Goal: Task Accomplishment & Management: Complete application form

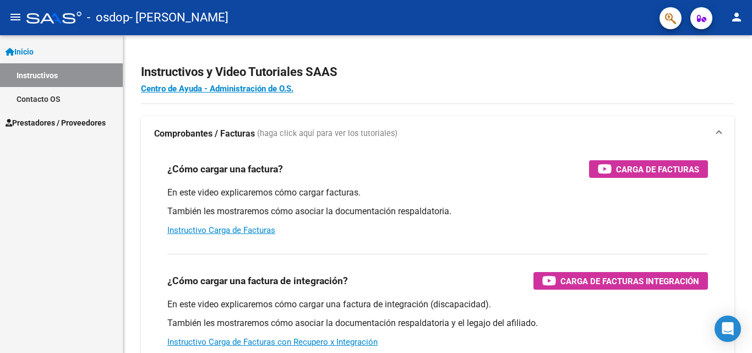
click at [733, 19] on mat-icon "person" at bounding box center [736, 16] width 13 height 13
click at [632, 120] on div at bounding box center [376, 176] width 752 height 353
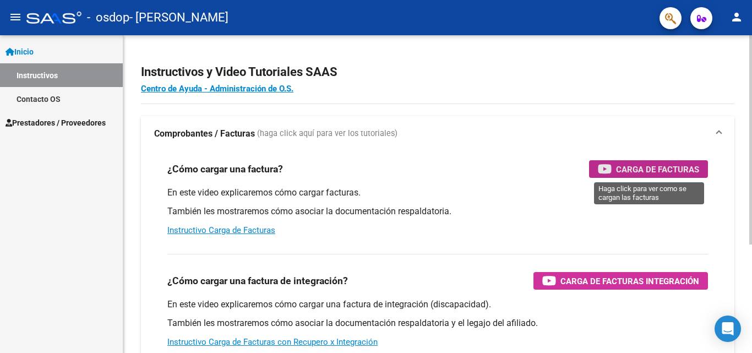
click at [636, 167] on span "Carga de Facturas" at bounding box center [657, 169] width 83 height 14
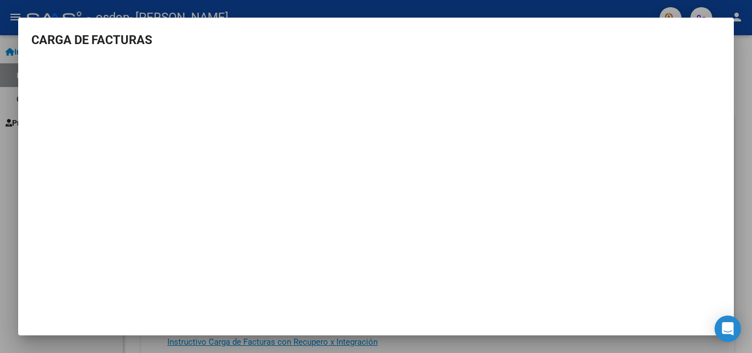
click at [751, 124] on div at bounding box center [376, 176] width 752 height 353
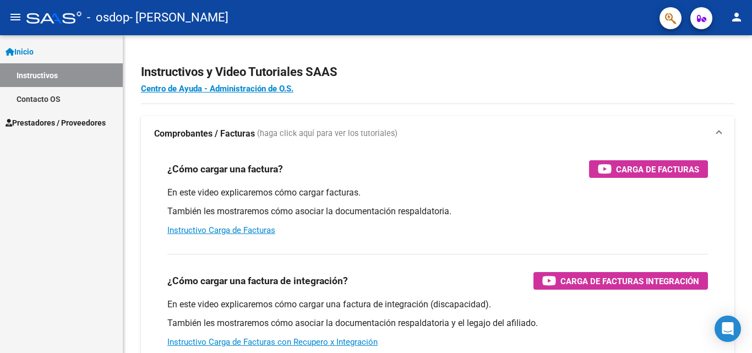
click at [94, 118] on span "Prestadores / Proveedores" at bounding box center [56, 123] width 100 height 12
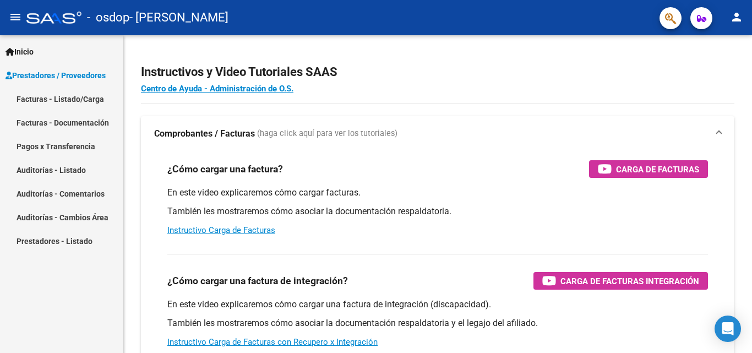
click at [69, 103] on link "Facturas - Listado/Carga" at bounding box center [61, 99] width 123 height 24
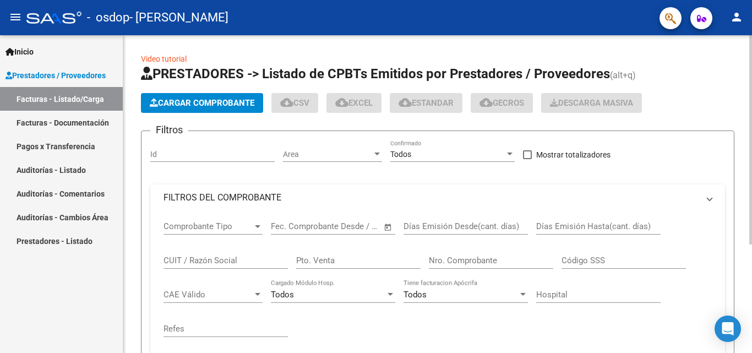
click at [241, 102] on span "Cargar Comprobante" at bounding box center [202, 103] width 105 height 10
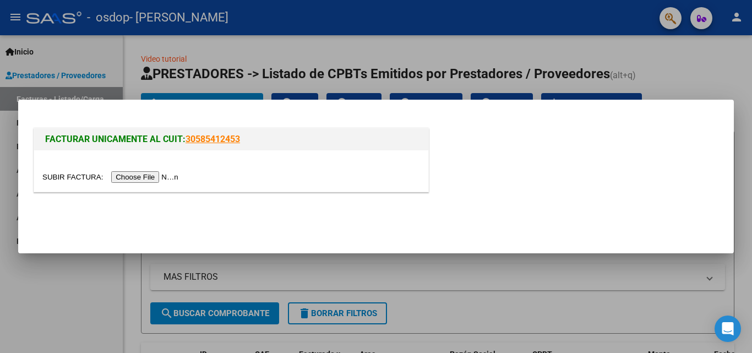
click at [162, 176] on input "file" at bounding box center [111, 177] width 139 height 12
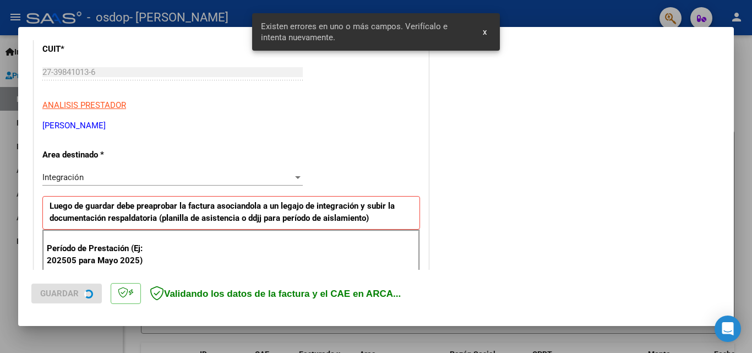
scroll to position [248, 0]
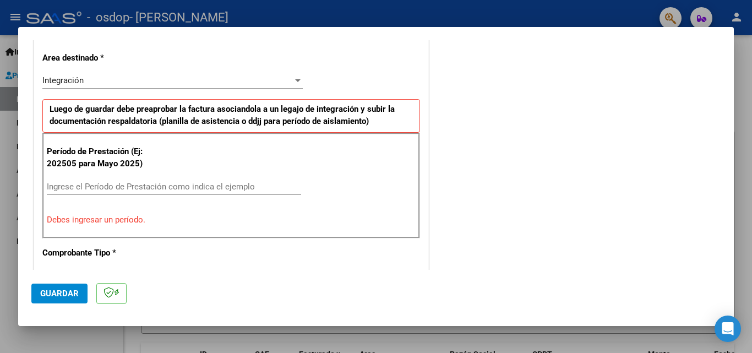
click at [215, 184] on input "Ingrese el Período de Prestación como indica el ejemplo" at bounding box center [174, 187] width 254 height 10
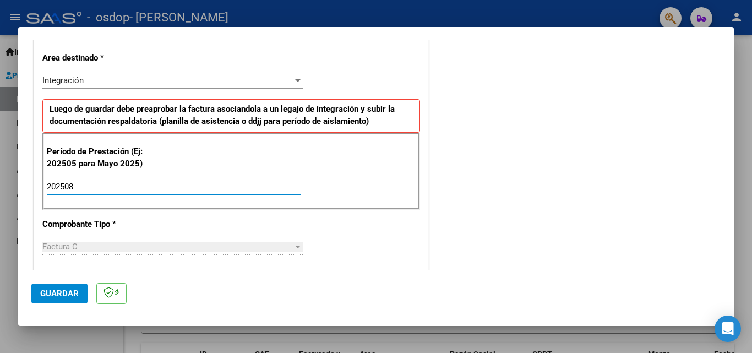
type input "202508"
click at [465, 180] on div "COMENTARIOS Comentarios del Prestador / Gerenciador:" at bounding box center [576, 282] width 290 height 957
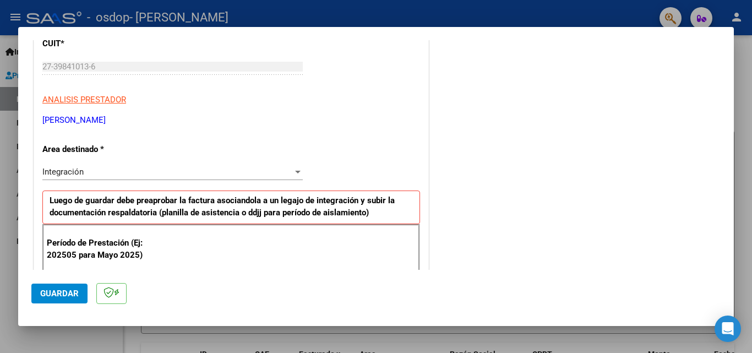
scroll to position [146, 0]
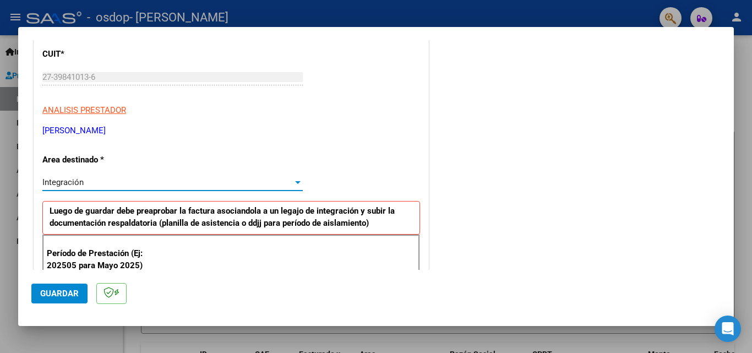
click at [293, 179] on div at bounding box center [298, 182] width 10 height 9
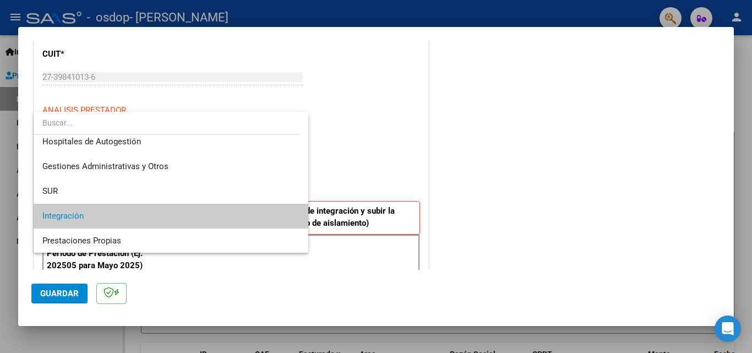
scroll to position [0, 0]
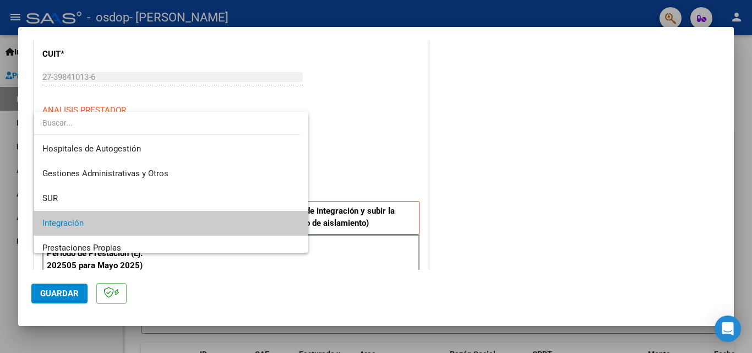
click at [363, 162] on div at bounding box center [376, 176] width 752 height 353
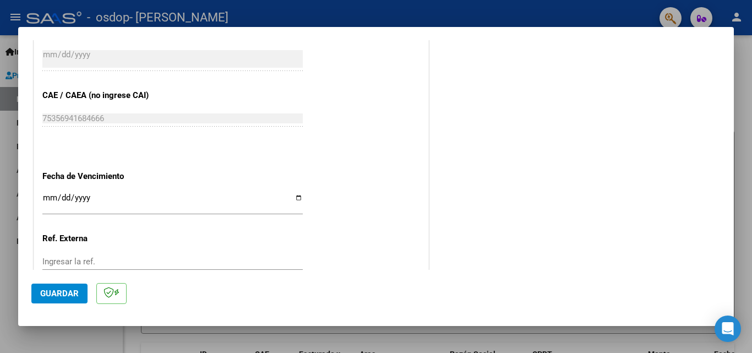
scroll to position [739, 0]
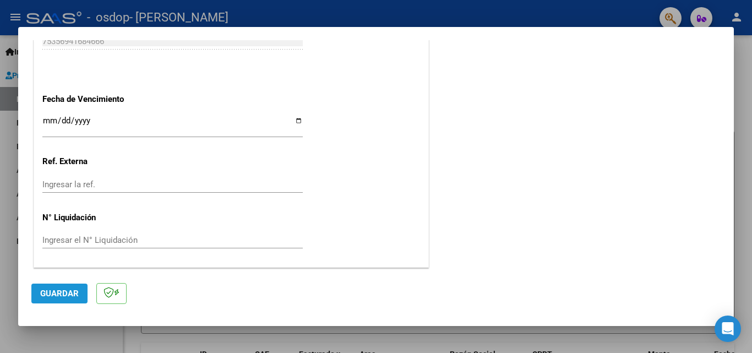
click at [47, 297] on span "Guardar" at bounding box center [59, 293] width 39 height 10
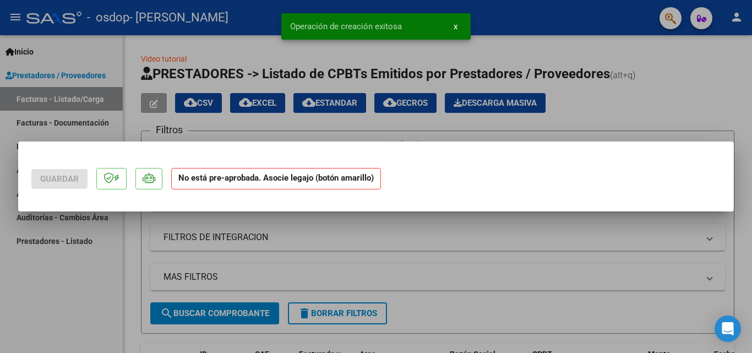
scroll to position [0, 0]
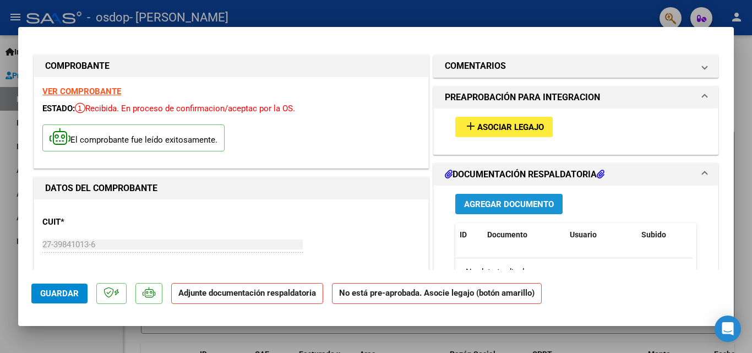
click at [526, 207] on span "Agregar Documento" at bounding box center [509, 204] width 90 height 10
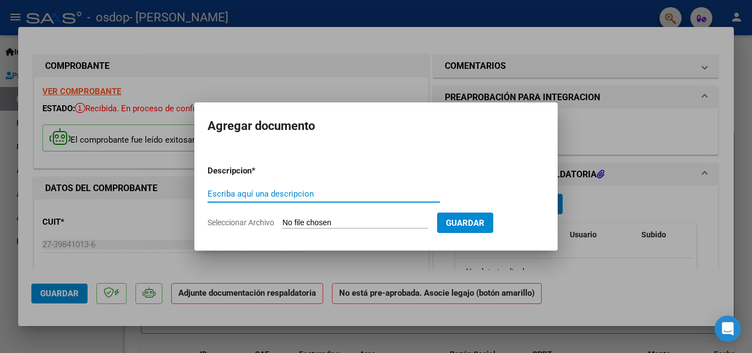
click at [299, 193] on input "Escriba aquí una descripcion" at bounding box center [323, 194] width 232 height 10
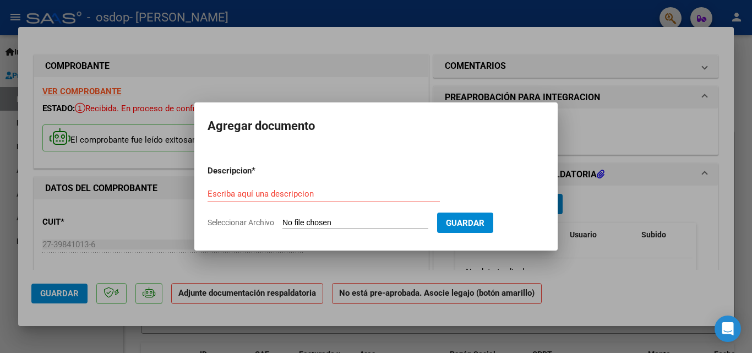
click at [253, 223] on span "Seleccionar Archivo" at bounding box center [240, 222] width 67 height 9
click at [282, 223] on input "Seleccionar Archivo" at bounding box center [355, 223] width 146 height 10
type input "C:\fakepath\Asistencia [PERSON_NAME][DATE].pdf"
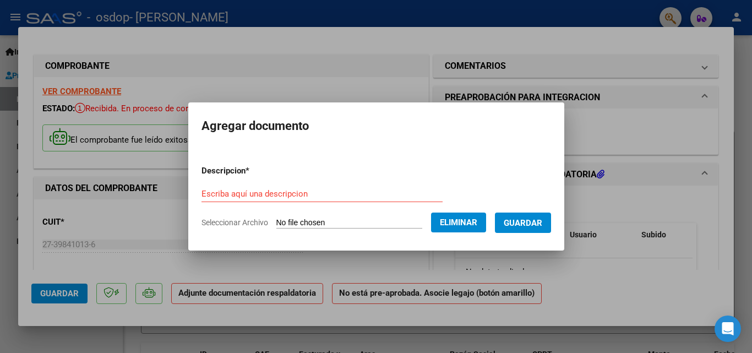
click at [330, 193] on input "Escriba aquí una descripcion" at bounding box center [321, 194] width 241 height 10
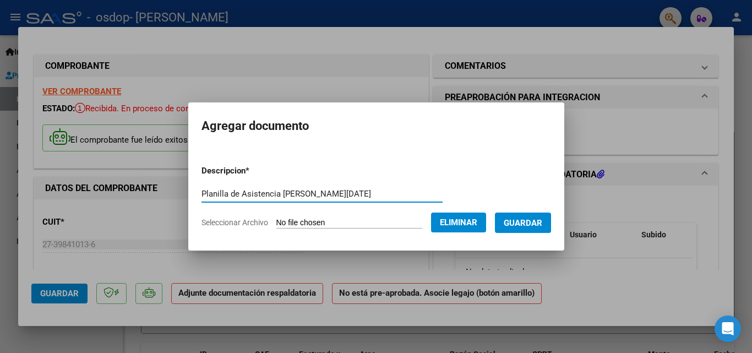
type input "Planilla de Asistencia [PERSON_NAME][DATE]"
click at [551, 223] on button "Guardar" at bounding box center [523, 222] width 56 height 20
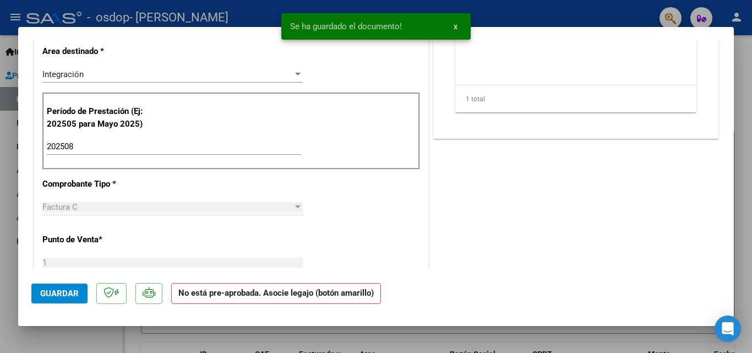
scroll to position [288, 0]
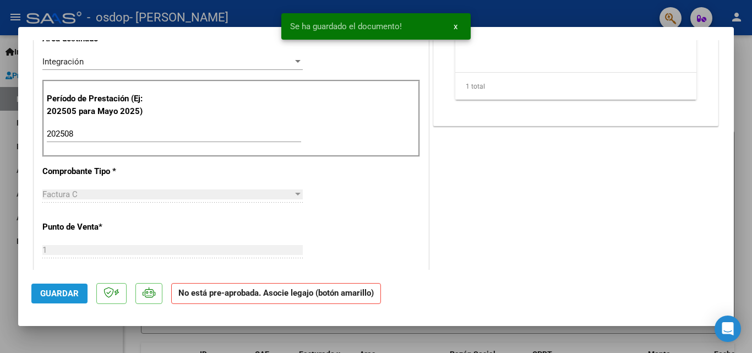
click at [40, 295] on span "Guardar" at bounding box center [59, 293] width 39 height 10
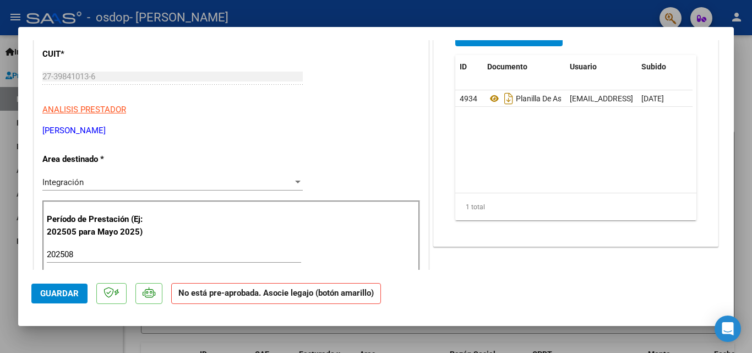
scroll to position [0, 0]
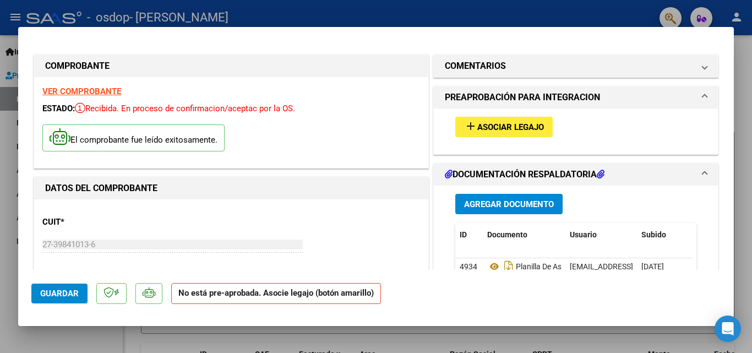
click at [537, 124] on span "Asociar Legajo" at bounding box center [510, 127] width 67 height 10
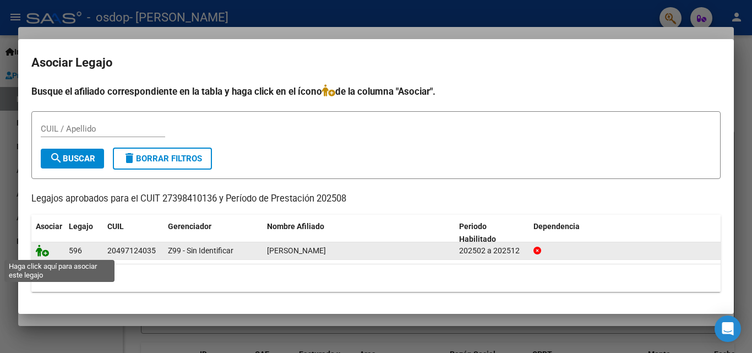
click at [39, 251] on icon at bounding box center [42, 250] width 13 height 12
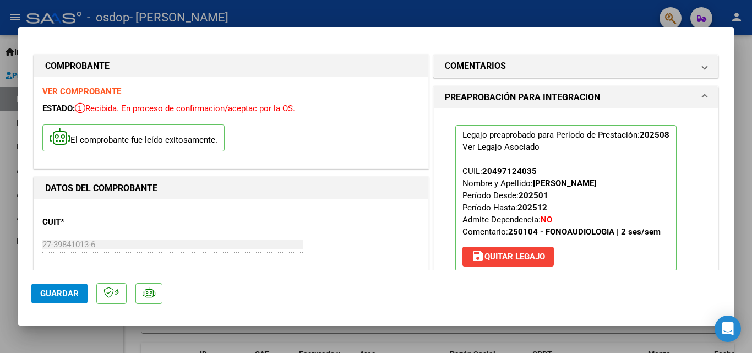
click at [74, 289] on span "Guardar" at bounding box center [59, 293] width 39 height 10
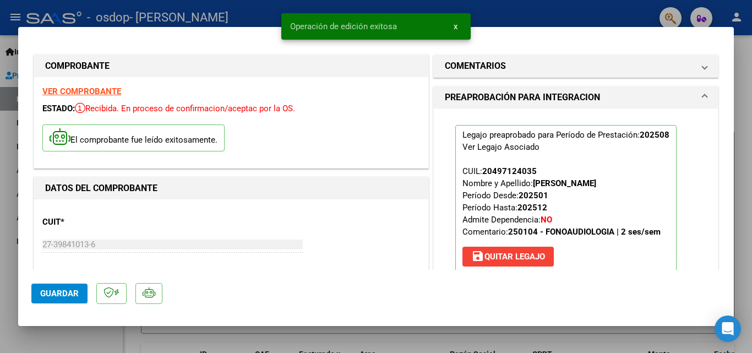
click at [65, 291] on span "Guardar" at bounding box center [59, 293] width 39 height 10
click at [749, 80] on div at bounding box center [376, 176] width 752 height 353
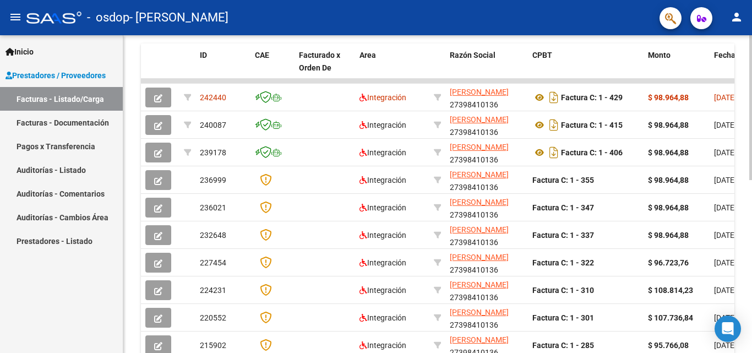
scroll to position [298, 0]
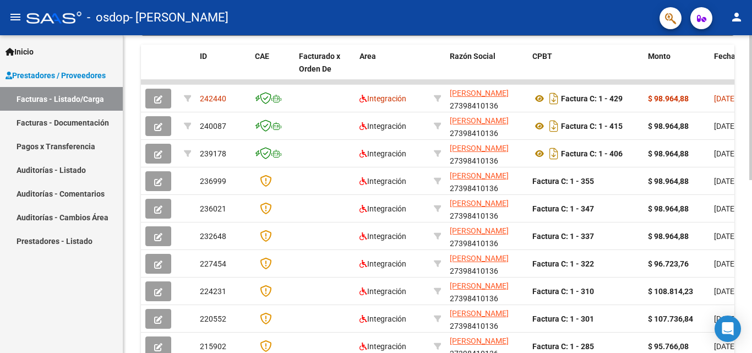
click at [751, 233] on div at bounding box center [750, 246] width 3 height 145
